Goal: Information Seeking & Learning: Find specific fact

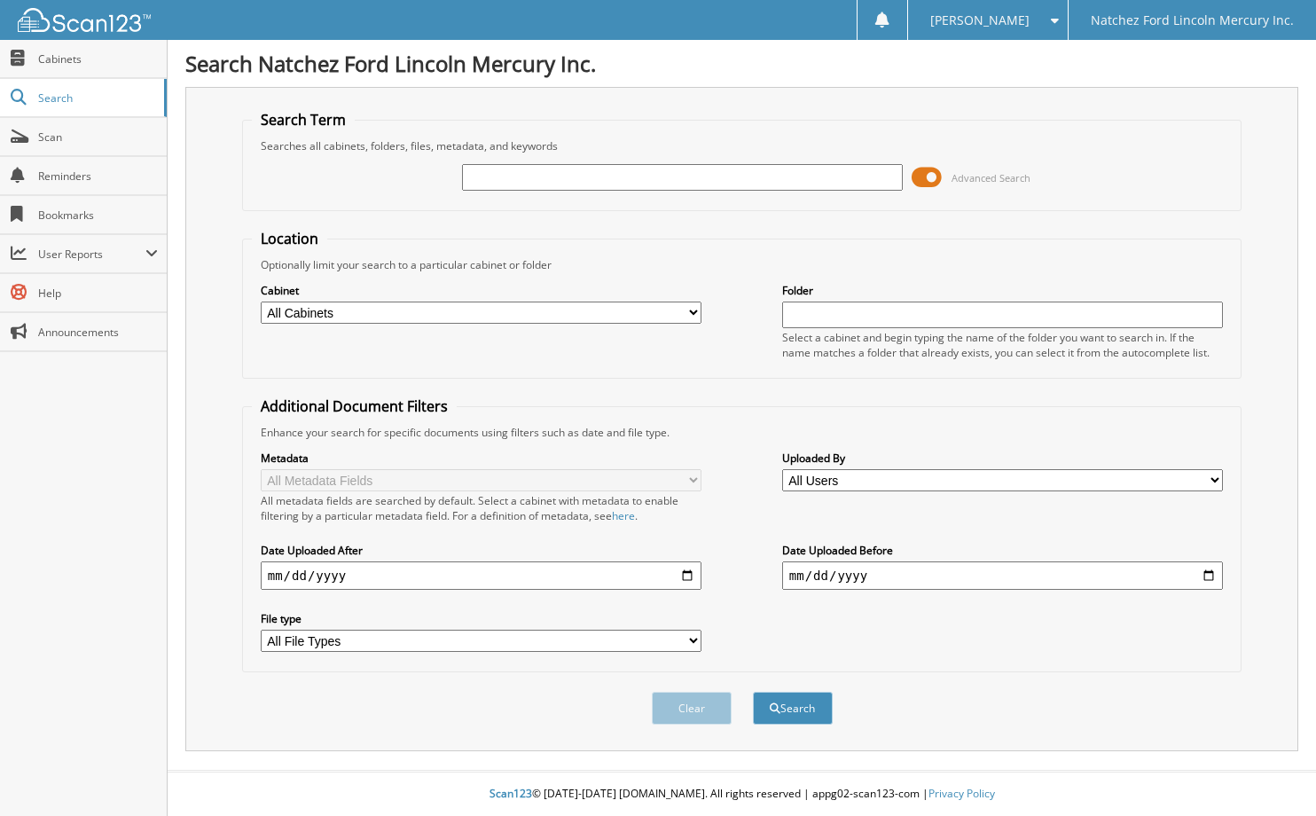
click at [546, 176] on input "text" at bounding box center [682, 177] width 441 height 27
type input "p16120"
click at [753, 692] on button "Search" at bounding box center [793, 708] width 80 height 33
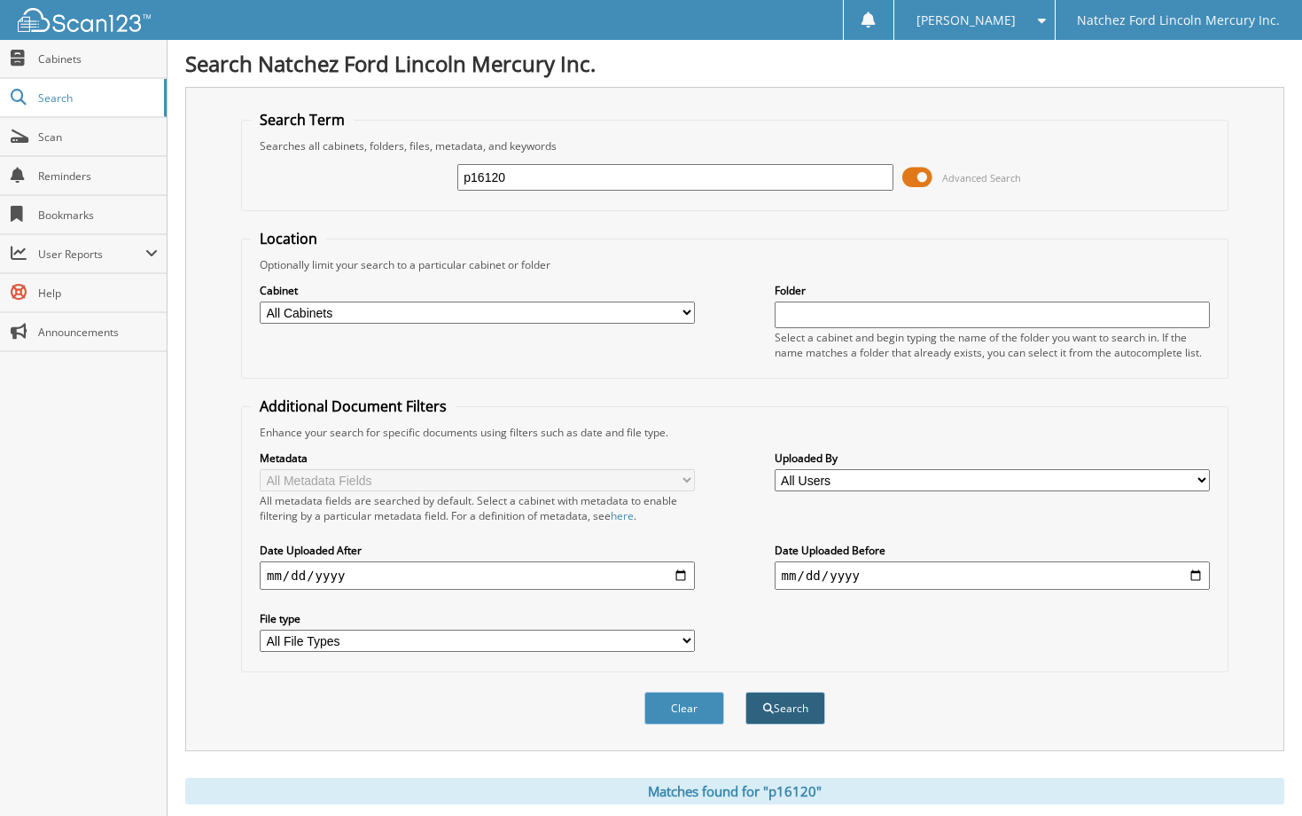
click at [791, 710] on button "Search" at bounding box center [786, 708] width 80 height 33
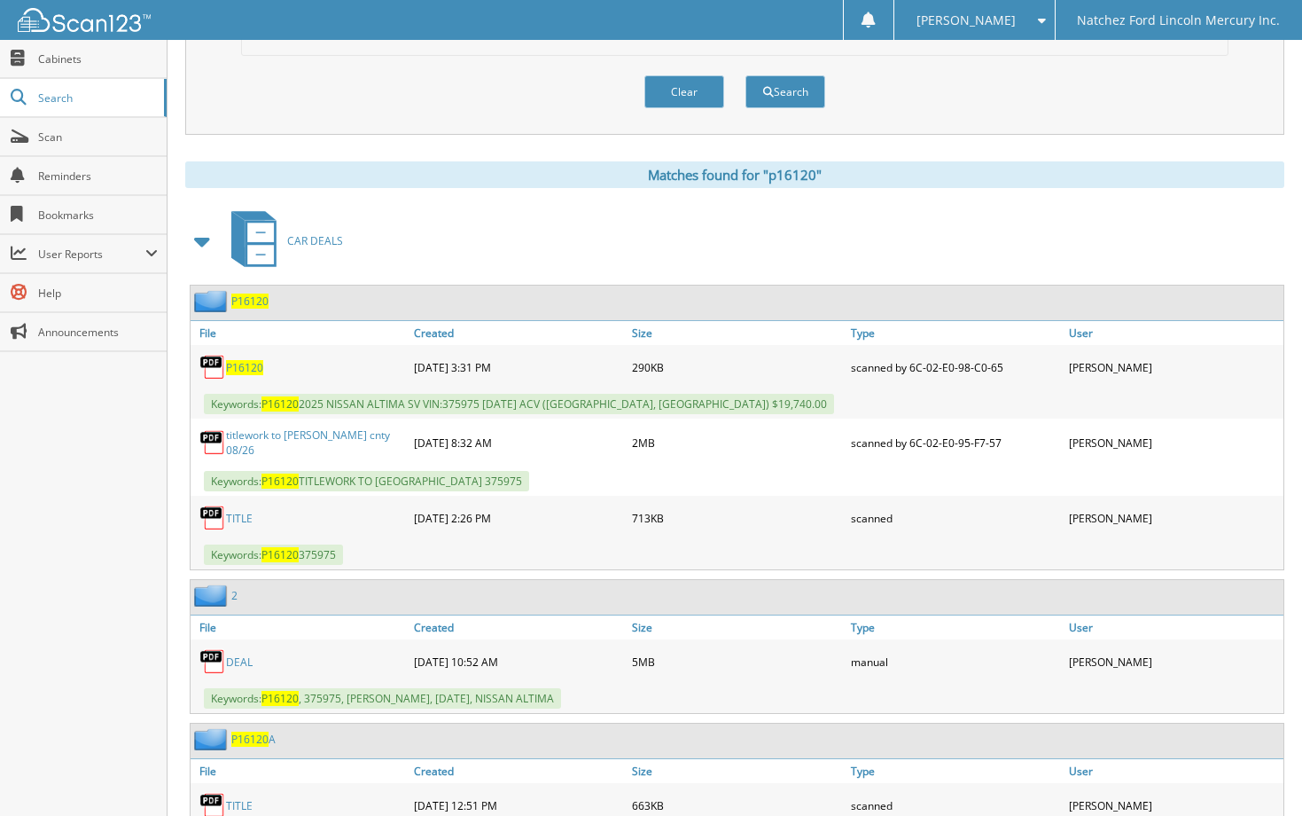
scroll to position [621, 0]
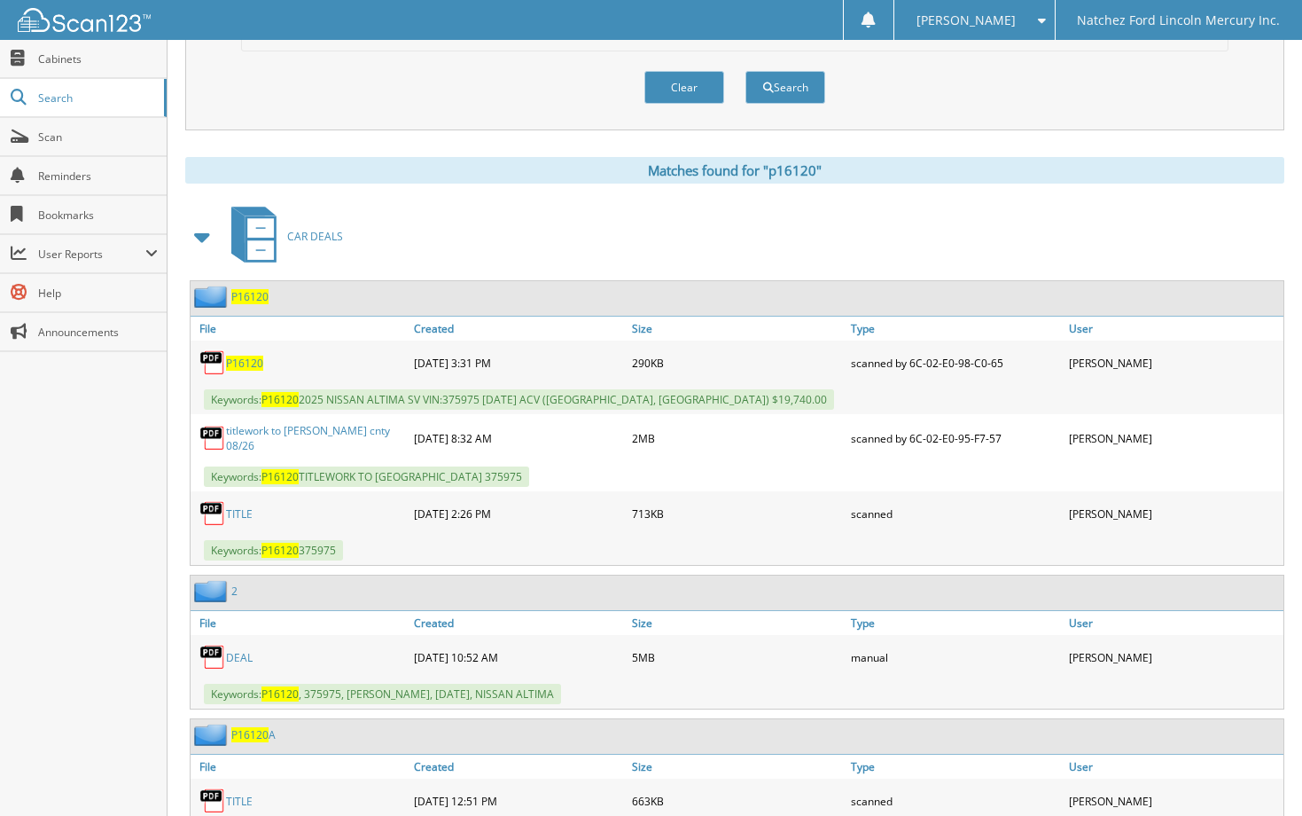
click at [234, 654] on link "DEAL" at bounding box center [239, 657] width 27 height 15
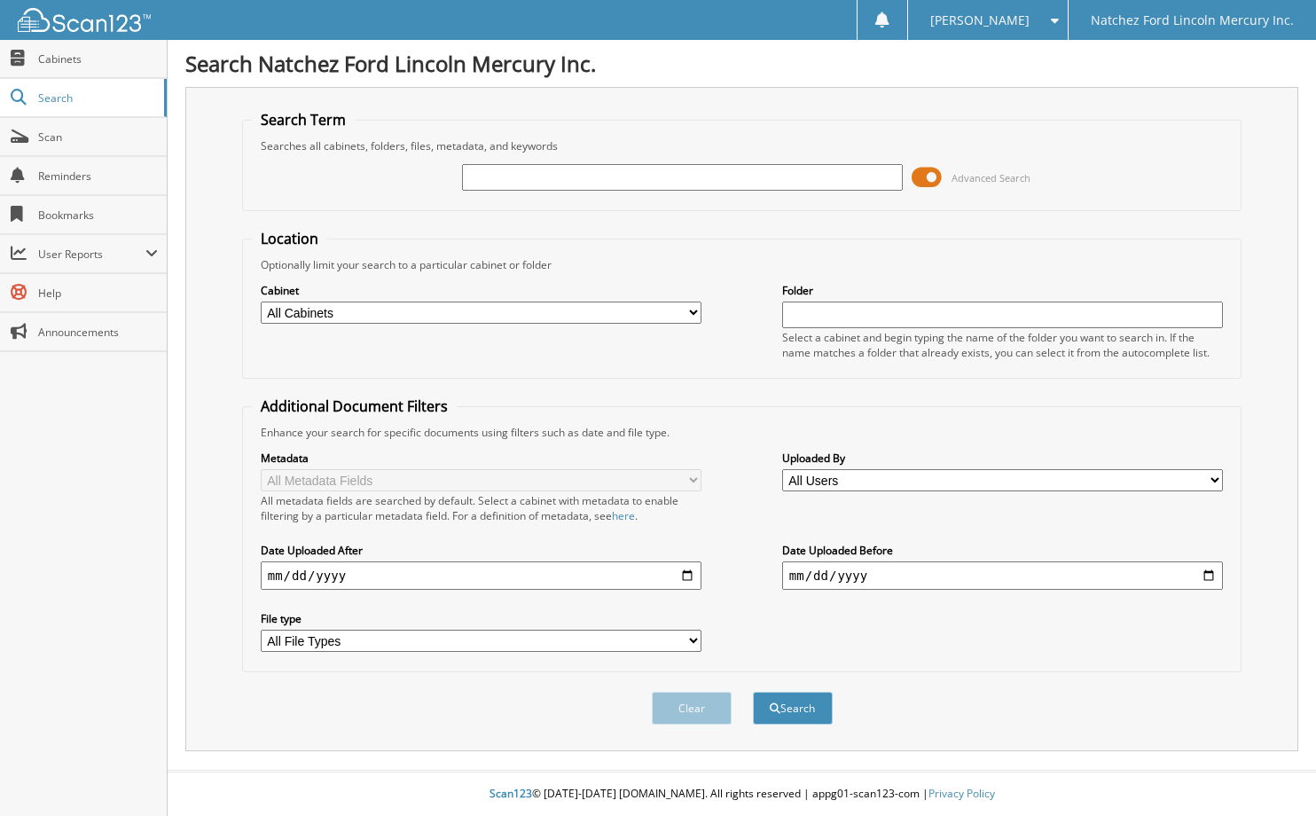
click at [643, 180] on input "text" at bounding box center [682, 177] width 441 height 27
type input "p16120"
click at [753, 692] on button "Search" at bounding box center [793, 708] width 80 height 33
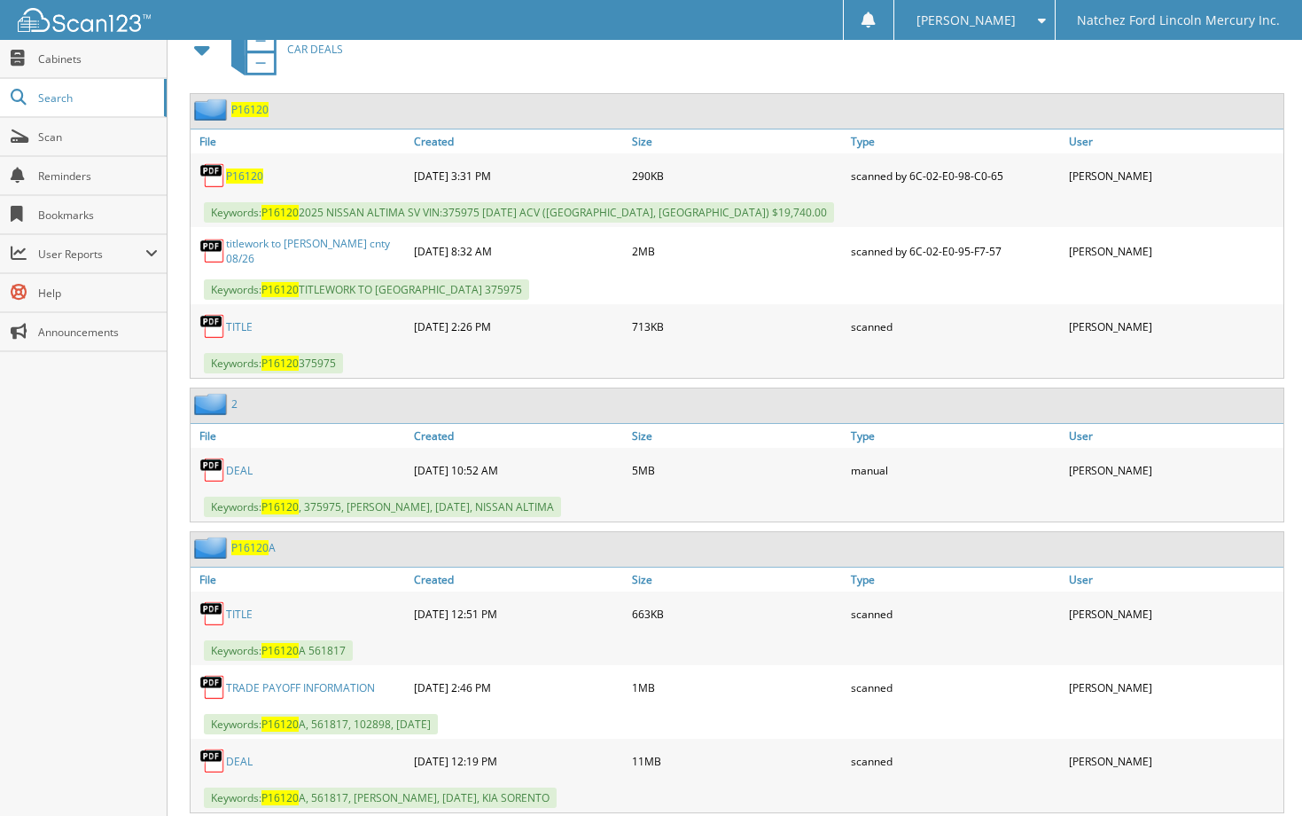
scroll to position [887, 0]
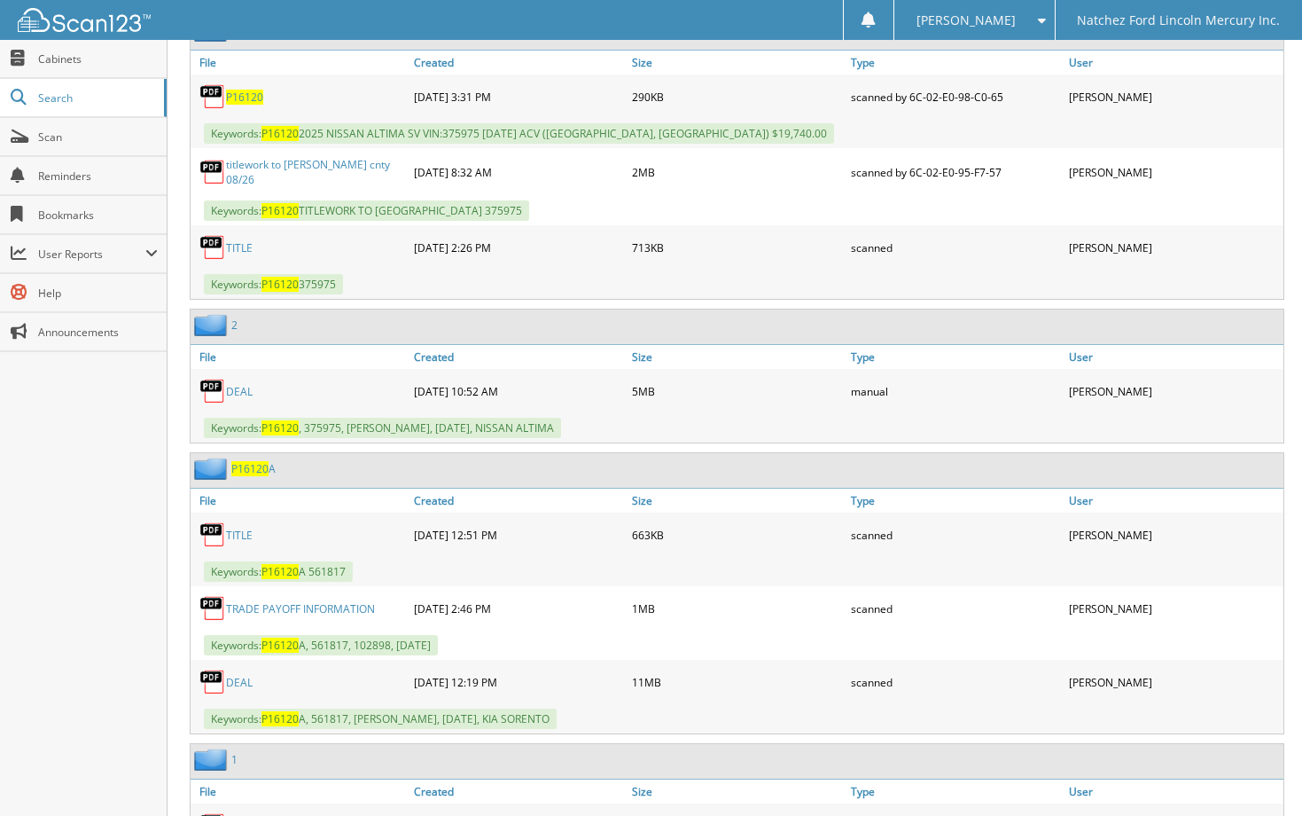
click at [237, 392] on link "DEAL" at bounding box center [239, 391] width 27 height 15
click at [232, 386] on link "DEAL" at bounding box center [239, 391] width 27 height 15
click at [239, 389] on link "DEAL" at bounding box center [239, 391] width 27 height 15
click at [210, 359] on link "File" at bounding box center [300, 357] width 219 height 24
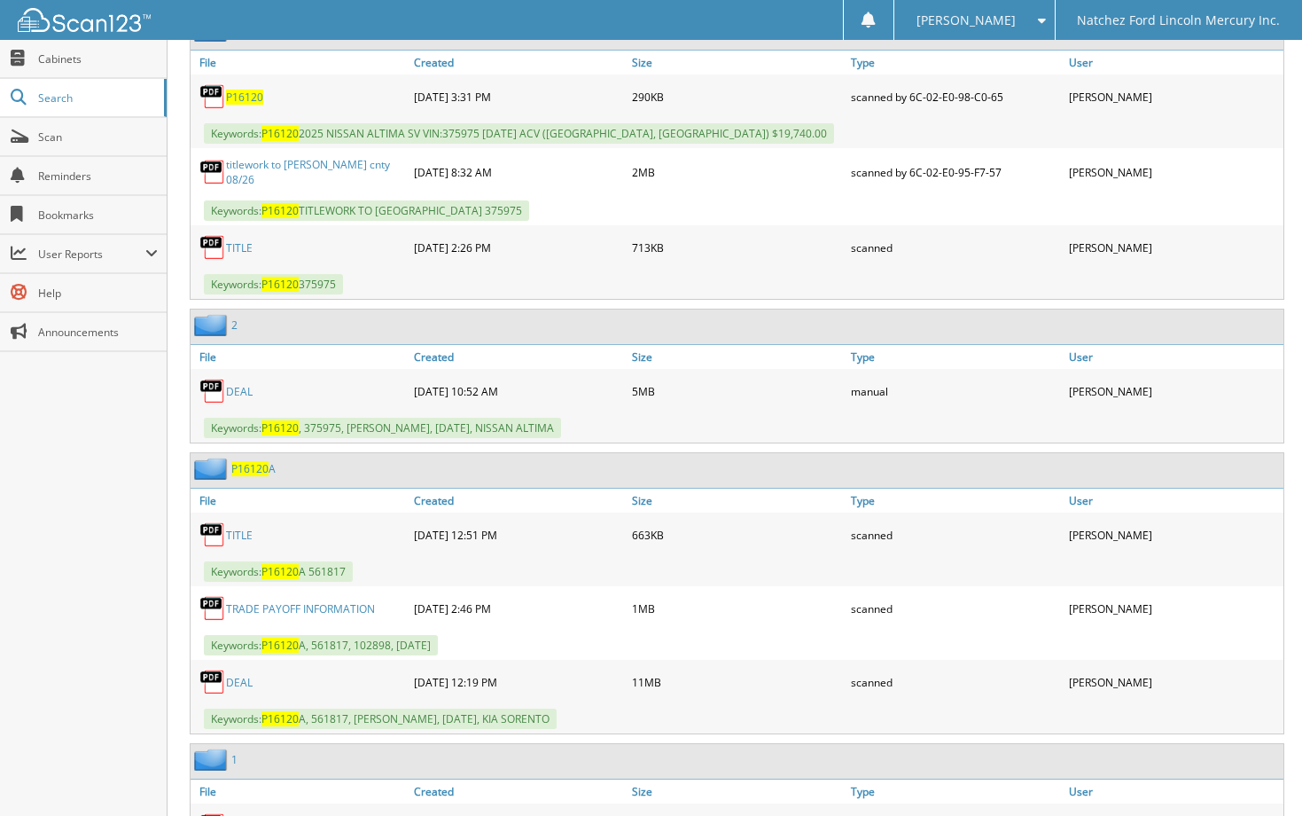
click at [241, 391] on link "DEAL" at bounding box center [239, 391] width 27 height 15
click at [211, 318] on img at bounding box center [212, 325] width 37 height 22
click at [238, 390] on link "DEAL" at bounding box center [239, 391] width 27 height 15
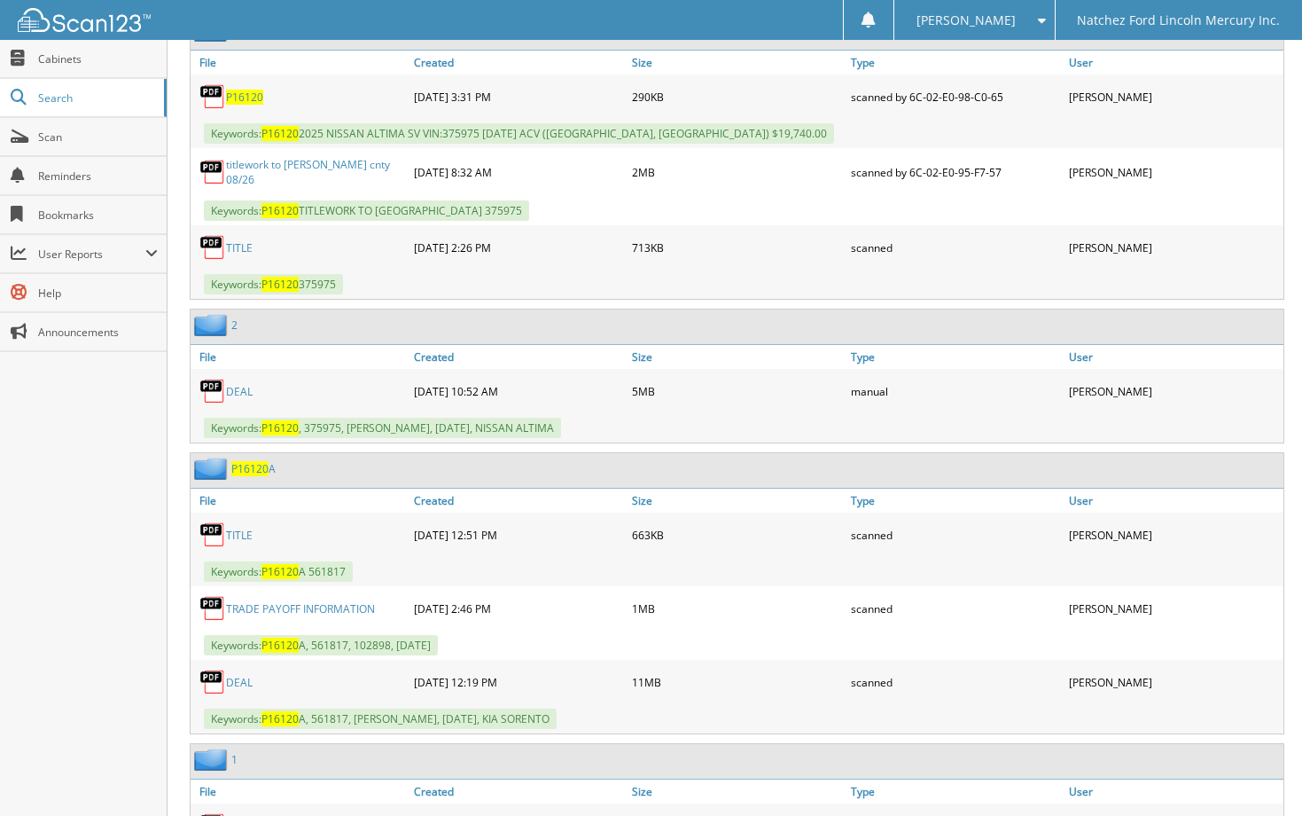
click at [238, 390] on link "DEAL" at bounding box center [239, 391] width 27 height 15
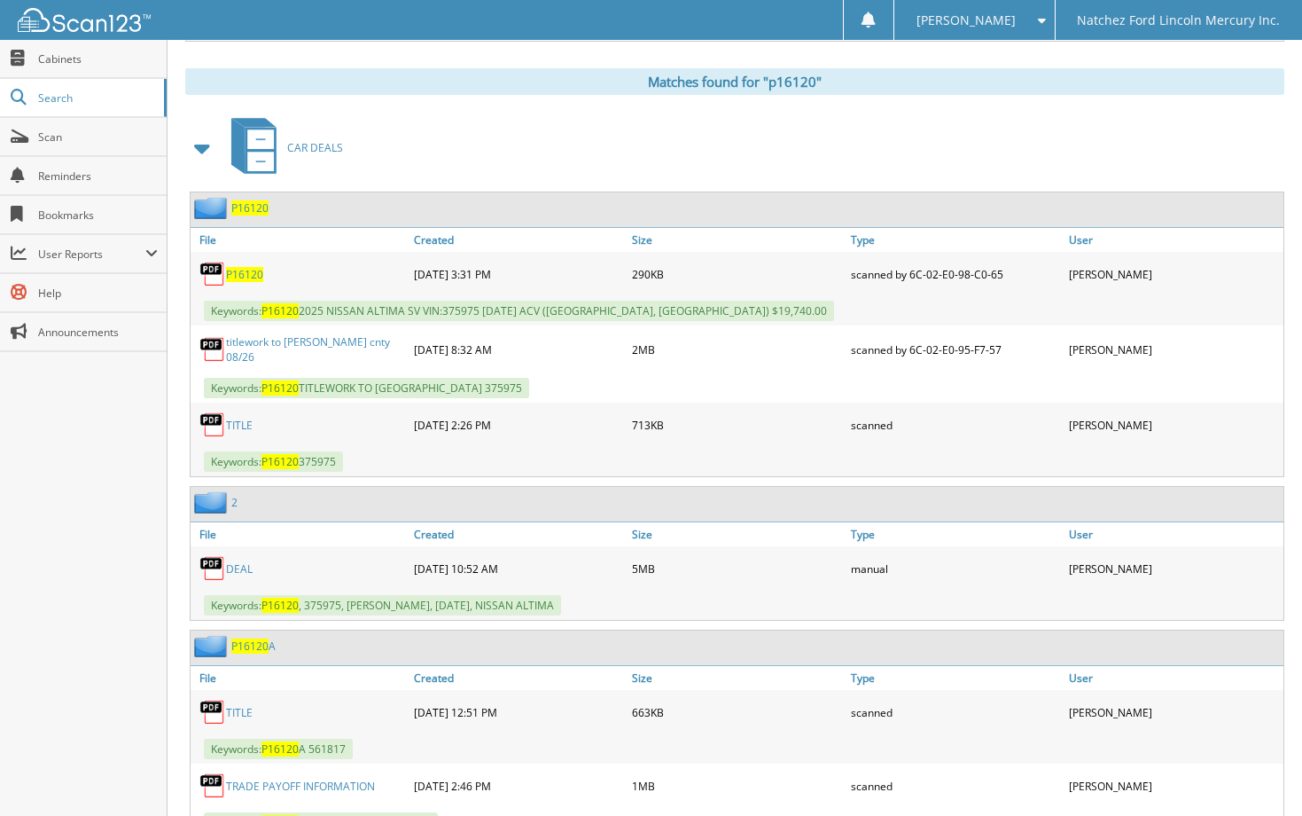
click at [230, 419] on link "TITLE" at bounding box center [239, 425] width 27 height 15
click at [239, 422] on link "TITLE" at bounding box center [239, 425] width 27 height 15
click at [233, 419] on link "TITLE" at bounding box center [239, 425] width 27 height 15
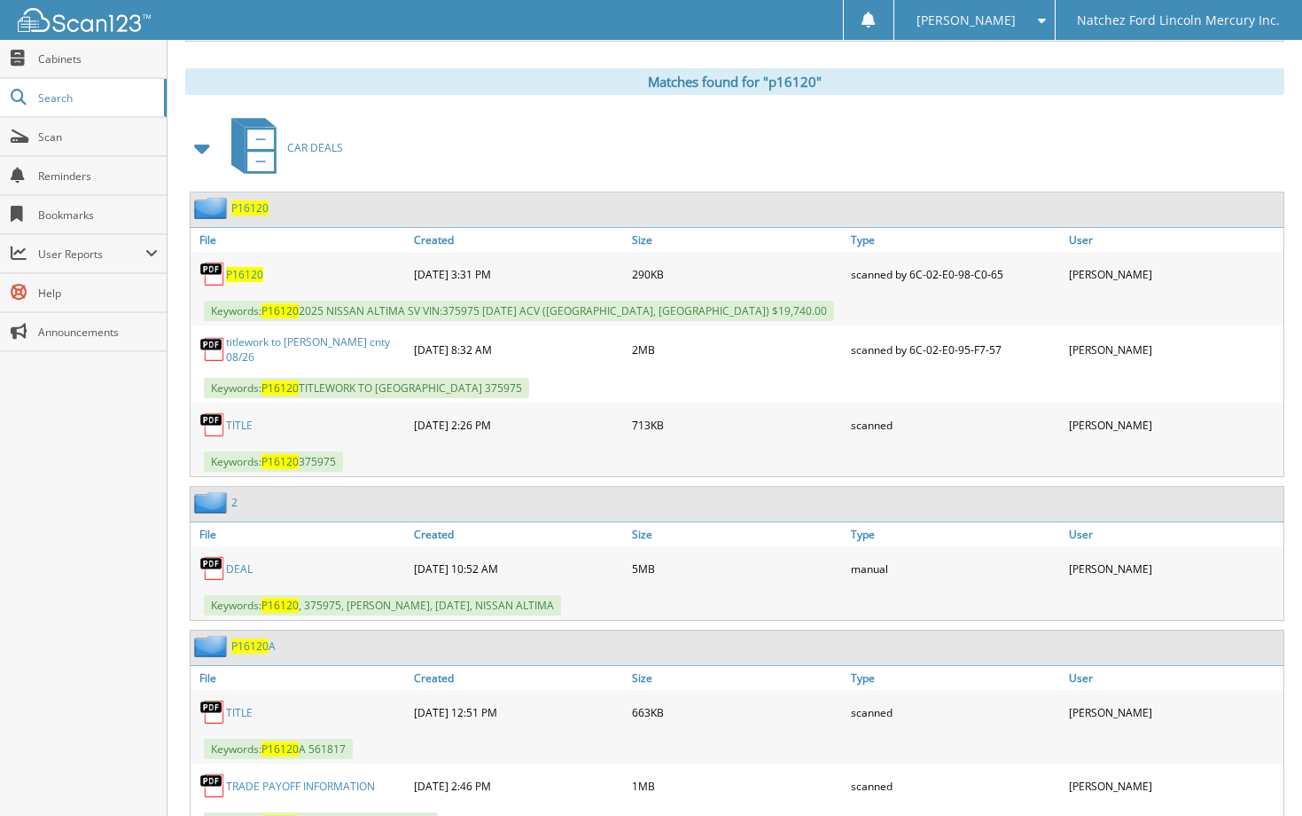
click at [253, 420] on div "TITLE" at bounding box center [300, 424] width 219 height 35
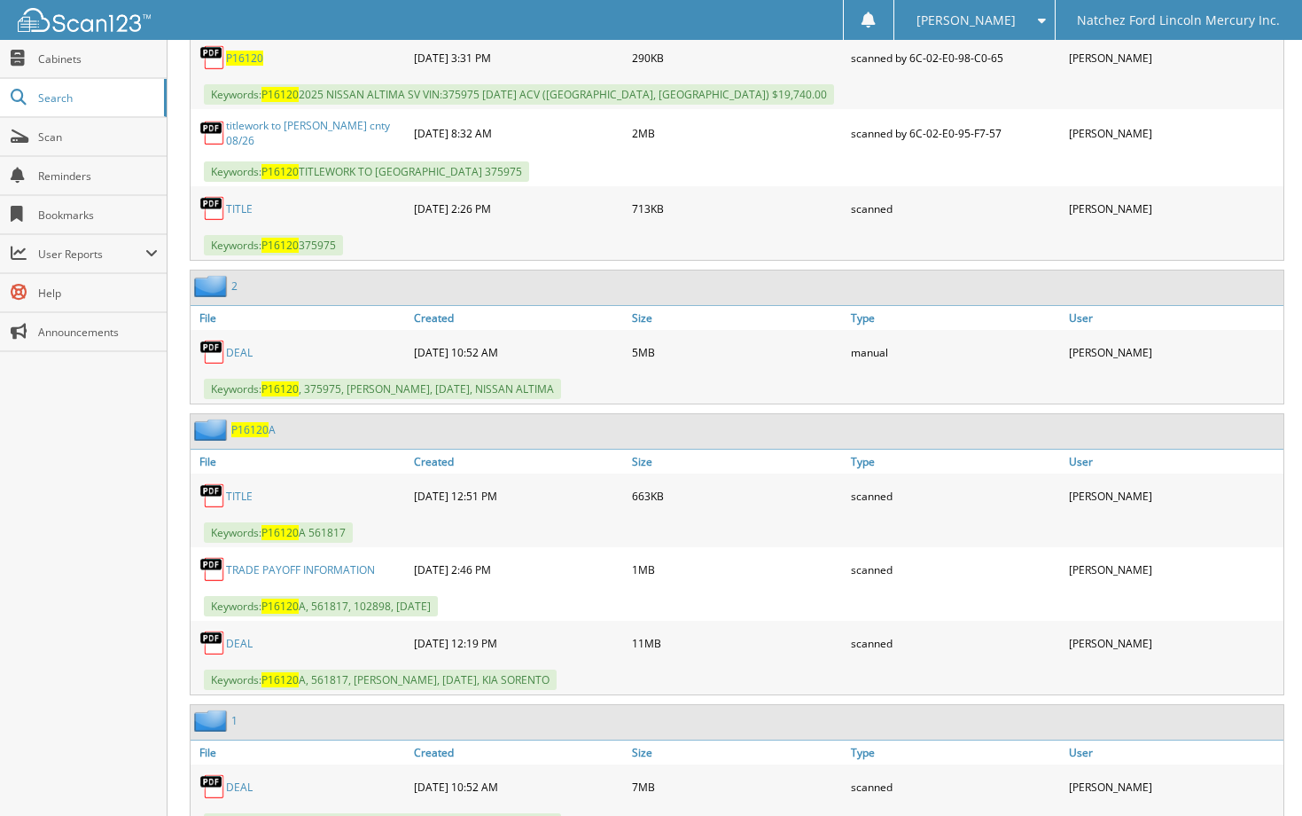
scroll to position [975, 0]
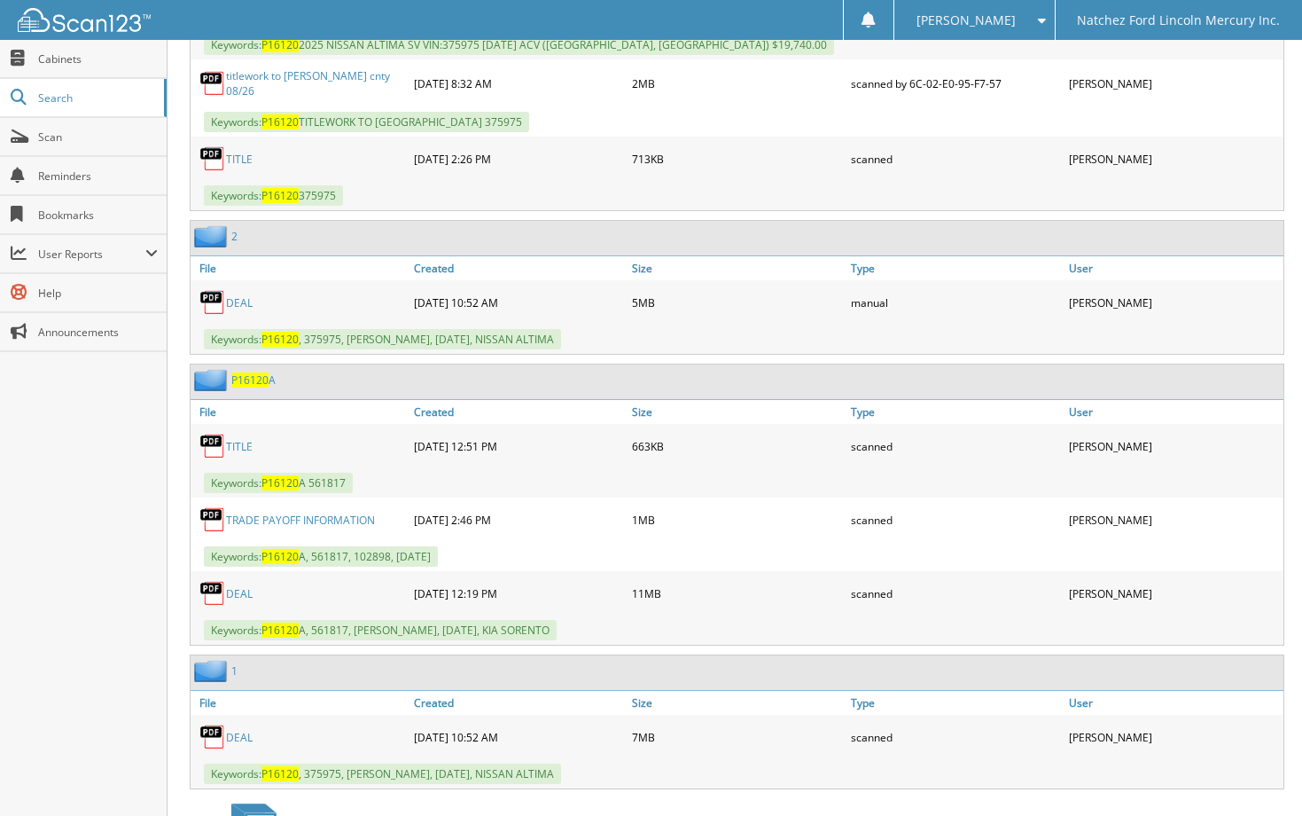
click at [220, 300] on img at bounding box center [212, 302] width 27 height 27
click at [218, 305] on img at bounding box center [212, 302] width 27 height 27
click at [234, 298] on link "DEAL" at bounding box center [239, 302] width 27 height 15
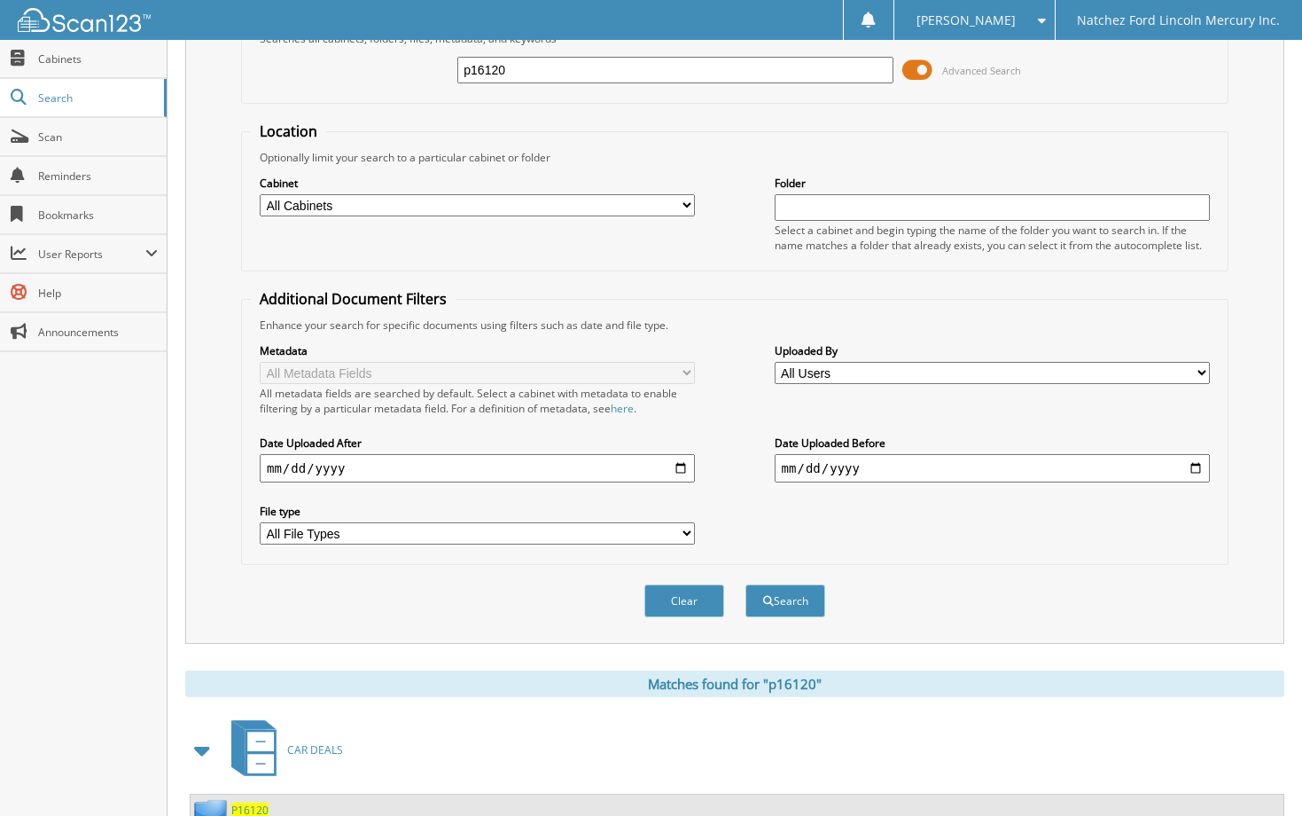
scroll to position [89, 0]
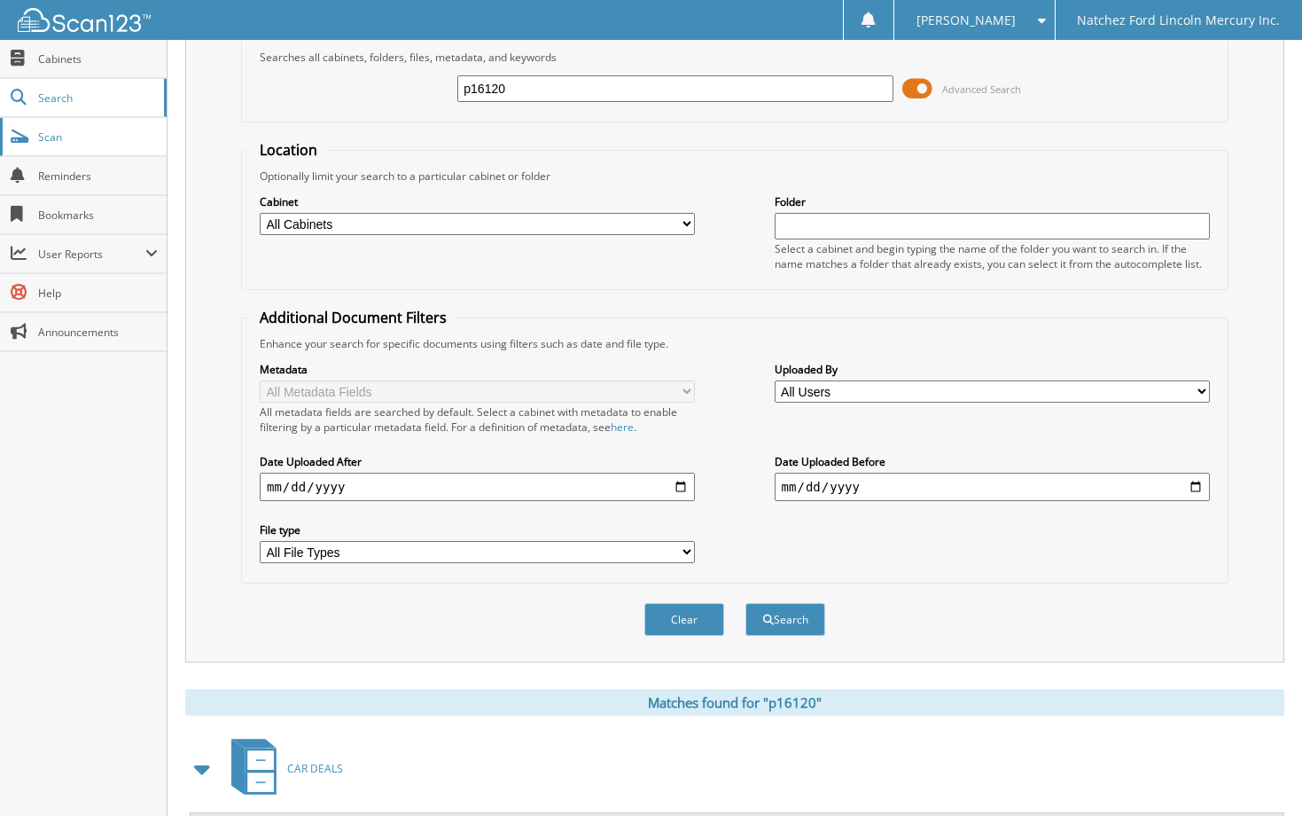
click at [39, 137] on span "Scan" at bounding box center [98, 136] width 120 height 15
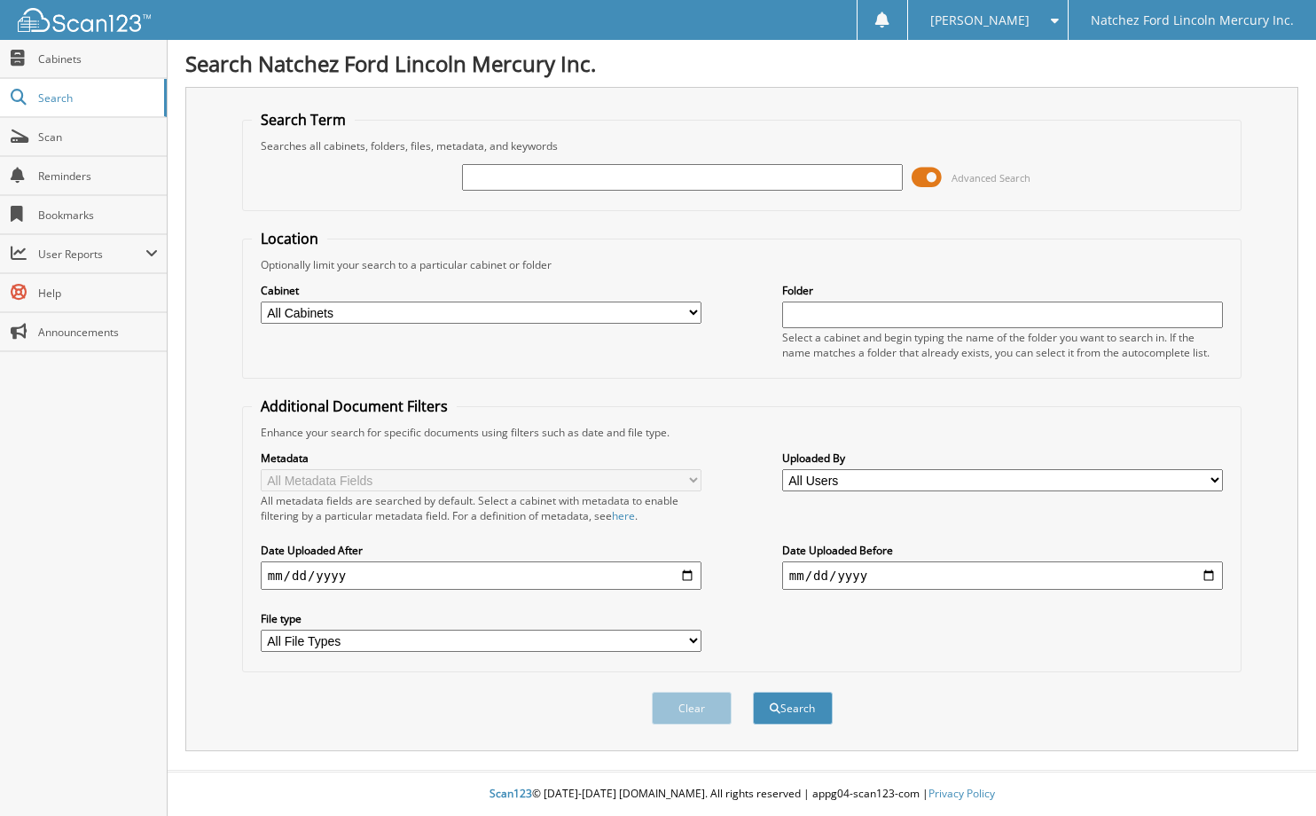
click at [588, 172] on input "text" at bounding box center [682, 177] width 441 height 27
type input "A50386"
click at [803, 712] on button "Search" at bounding box center [793, 708] width 80 height 33
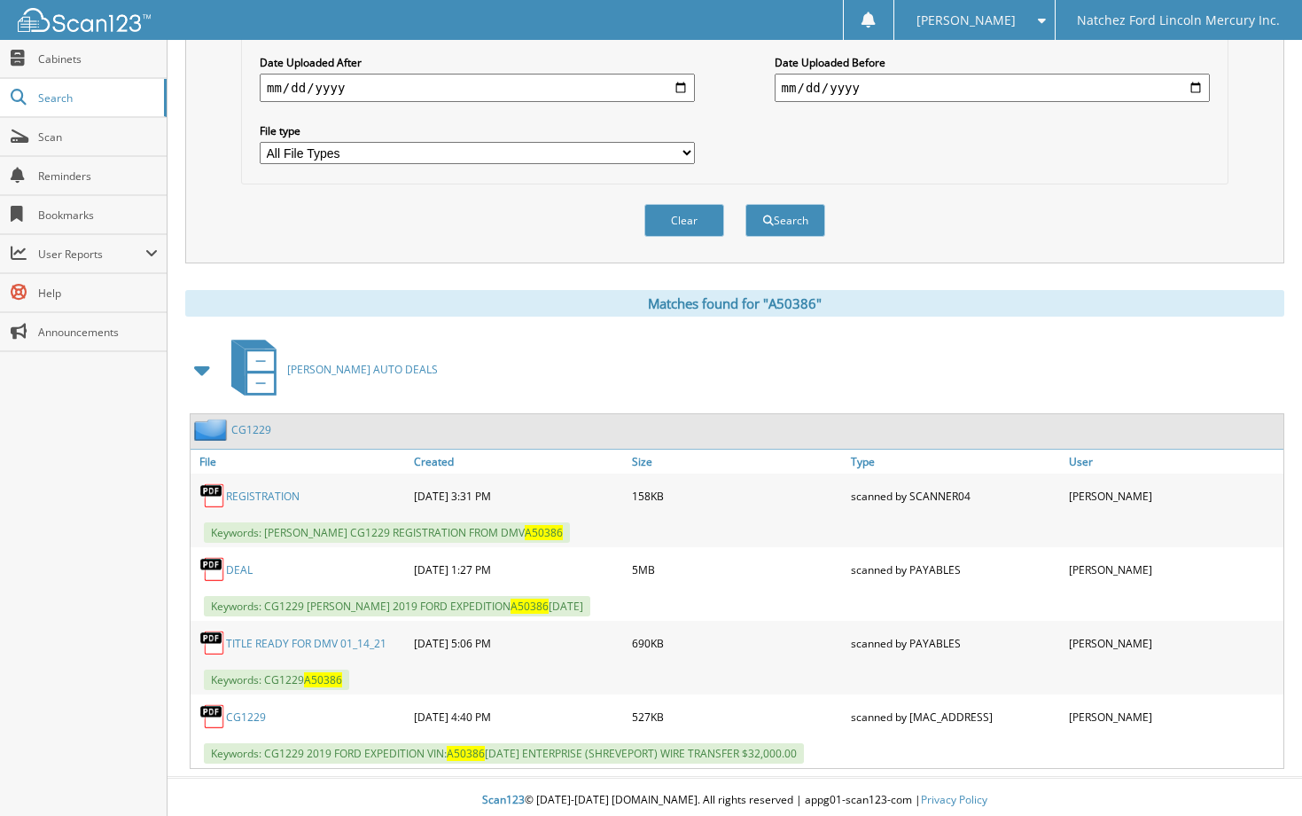
scroll to position [495, 0]
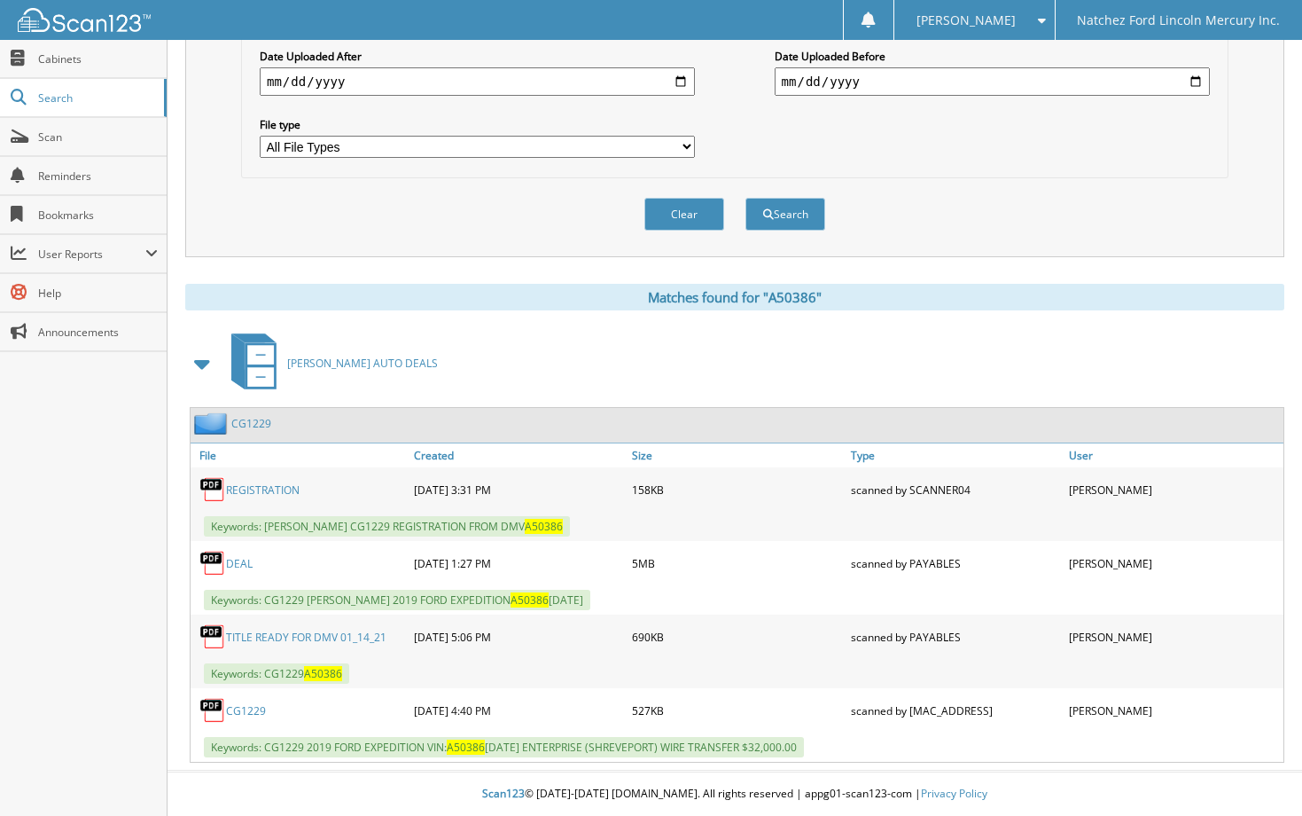
click at [242, 562] on link "DEAL" at bounding box center [239, 563] width 27 height 15
